Goal: Task Accomplishment & Management: Use online tool/utility

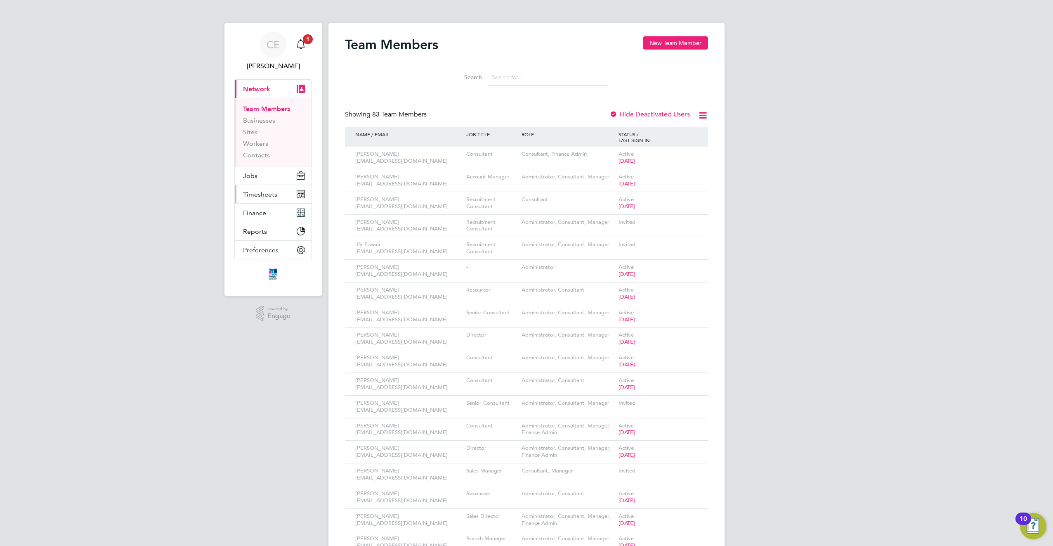
click at [265, 196] on span "Timesheets" at bounding box center [260, 194] width 34 height 8
click at [276, 147] on link "Timesheets" at bounding box center [260, 146] width 34 height 8
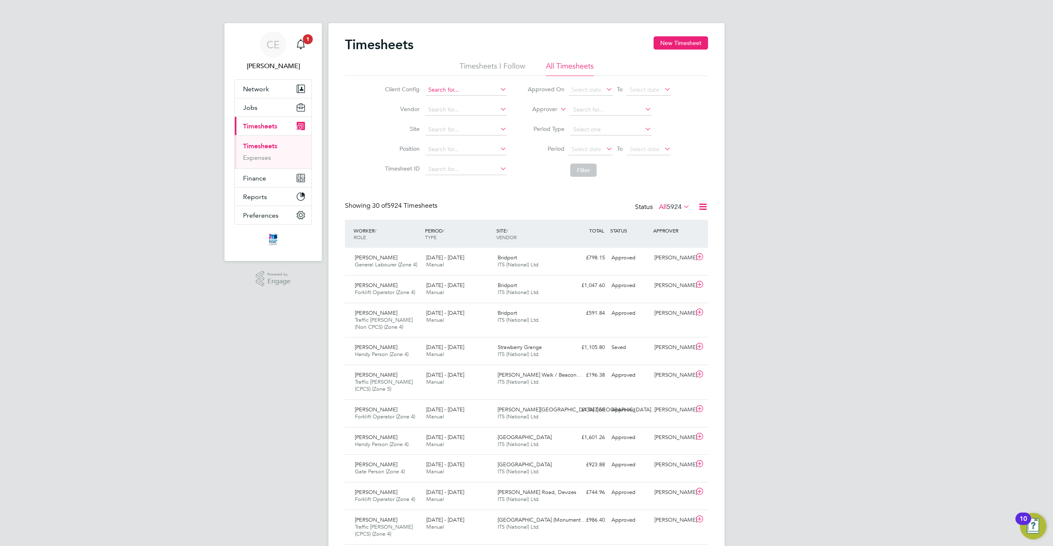
click at [482, 90] on input at bounding box center [466, 90] width 81 height 12
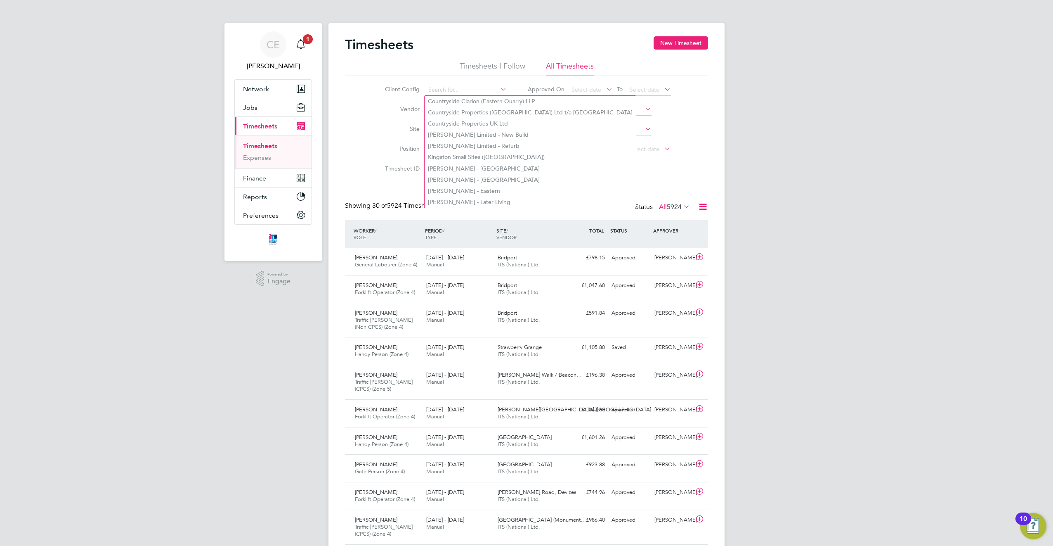
click at [370, 116] on div "Client Config Vendor Site Position Timesheet ID Approved On Select date To Sele…" at bounding box center [526, 128] width 363 height 105
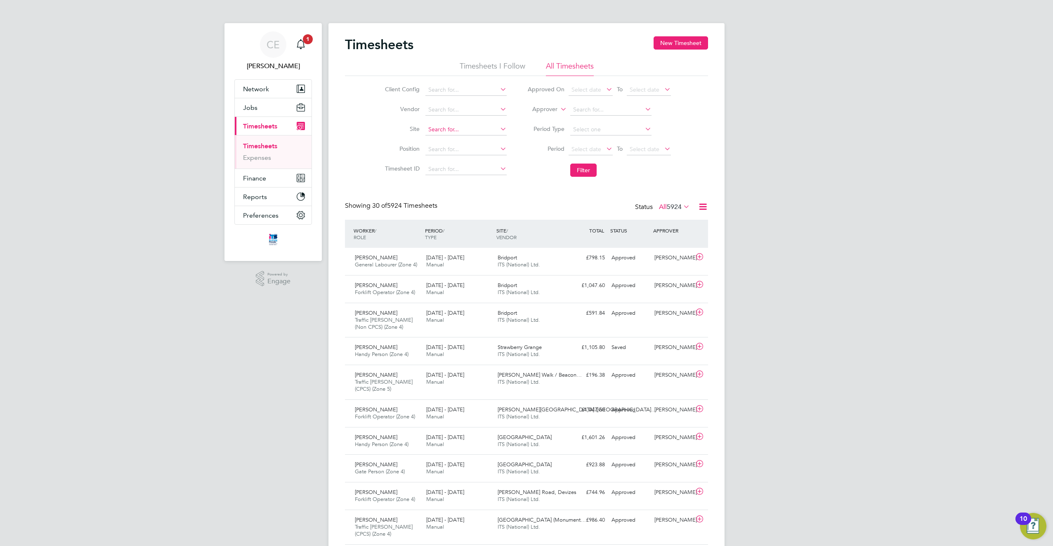
click at [461, 130] on input at bounding box center [466, 130] width 81 height 12
click at [465, 140] on li "[GEOGRAPHIC_DATA] ([GEOGRAPHIC_DATA])" at bounding box center [493, 140] width 137 height 11
type input "[PERSON_NAME][GEOGRAPHIC_DATA] ([GEOGRAPHIC_DATA])"
click at [592, 175] on button "Filter" at bounding box center [583, 169] width 26 height 13
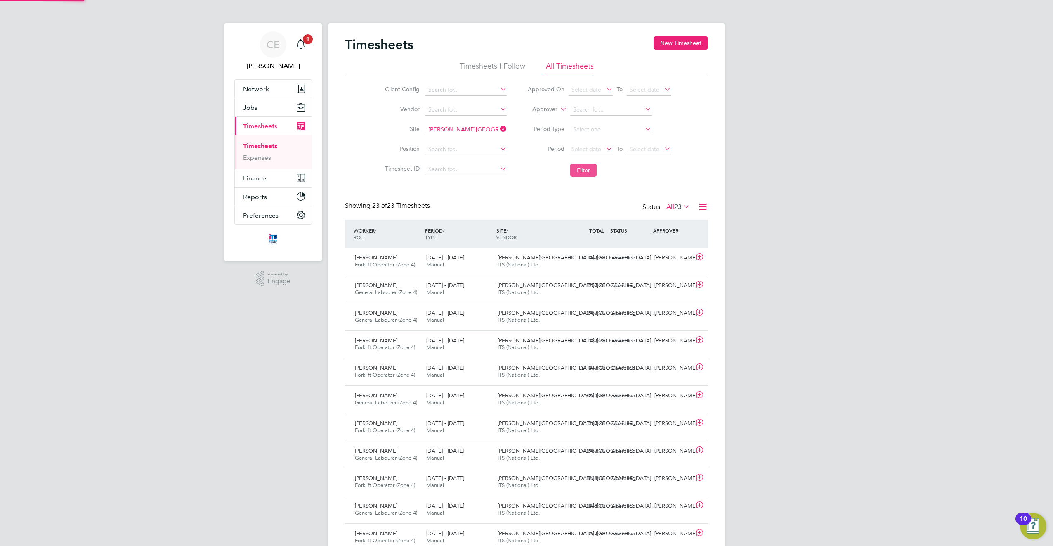
scroll to position [21, 72]
click at [536, 260] on span "[PERSON_NAME][GEOGRAPHIC_DATA] ([GEOGRAPHIC_DATA]…" at bounding box center [577, 257] width 159 height 7
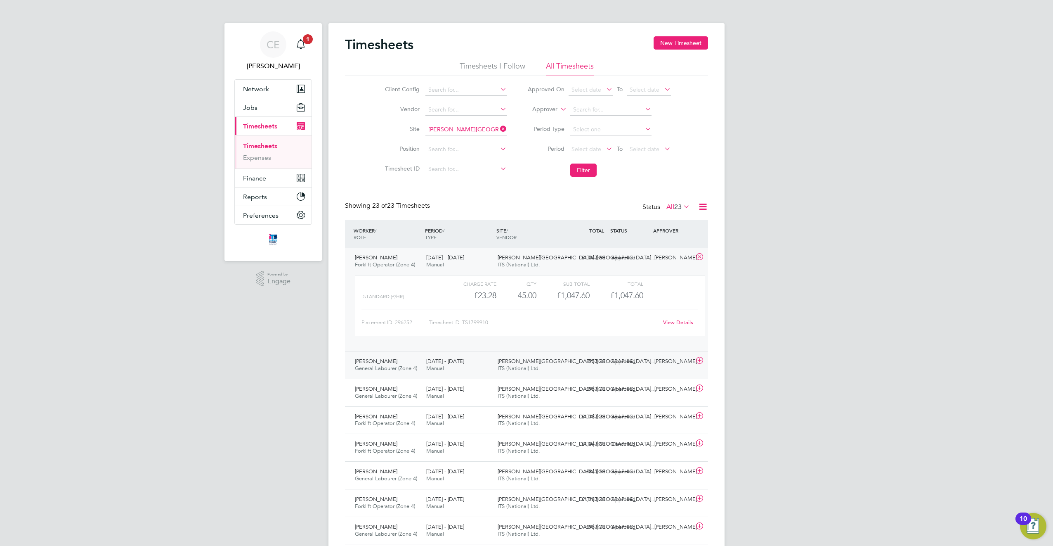
click at [515, 366] on span "ITS (National) Ltd." at bounding box center [519, 367] width 43 height 7
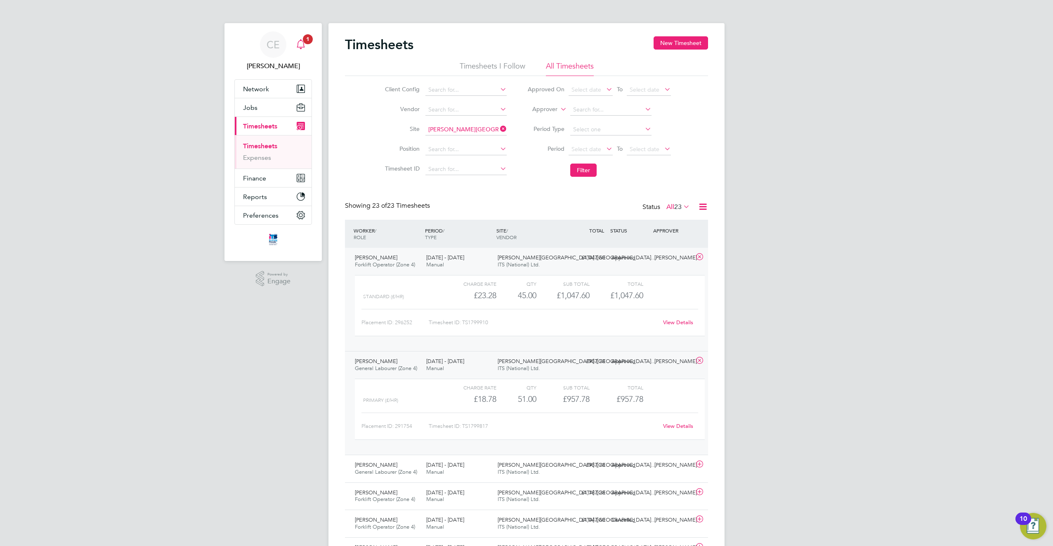
click at [306, 42] on span "1" at bounding box center [308, 39] width 10 height 10
